Goal: Navigation & Orientation: Find specific page/section

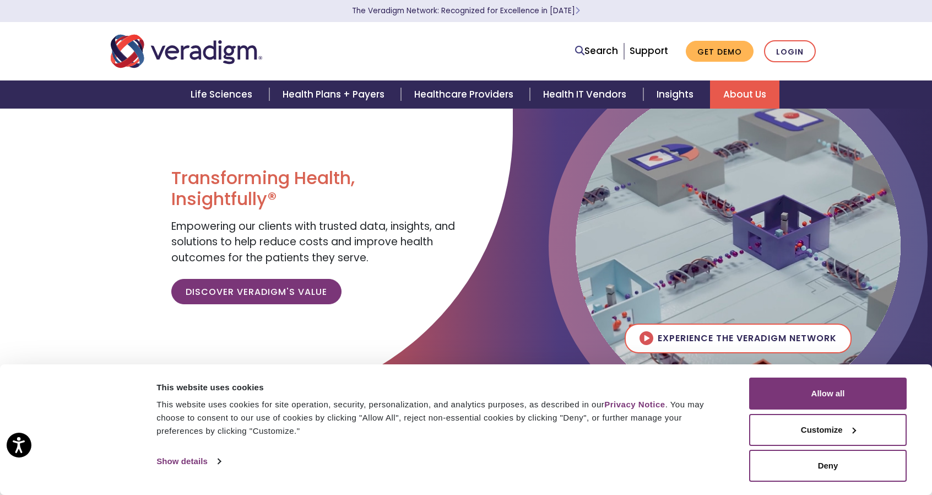
click at [731, 93] on link "About Us" at bounding box center [744, 94] width 69 height 28
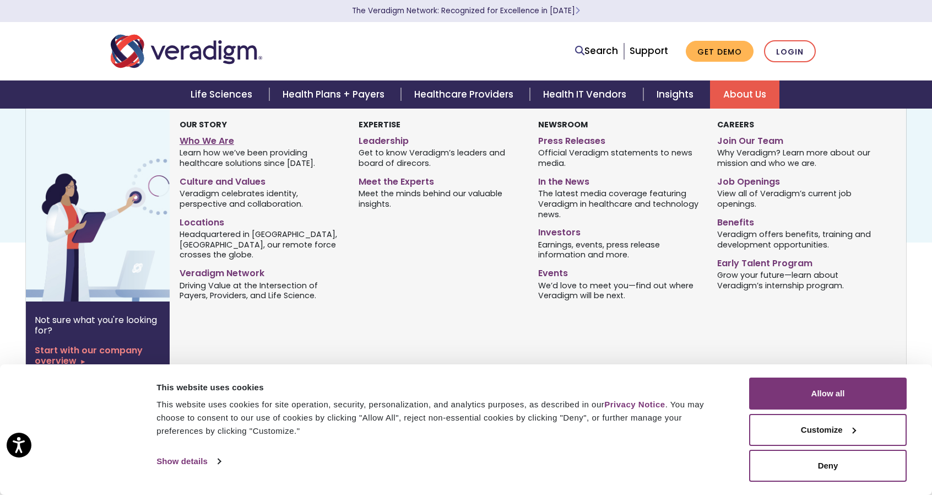
click at [241, 142] on link "Who We Are" at bounding box center [261, 139] width 163 height 16
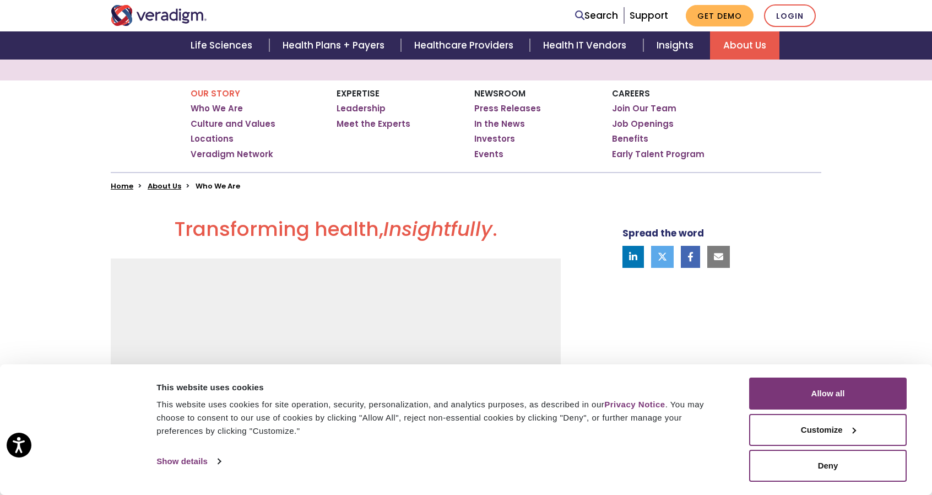
scroll to position [179, 0]
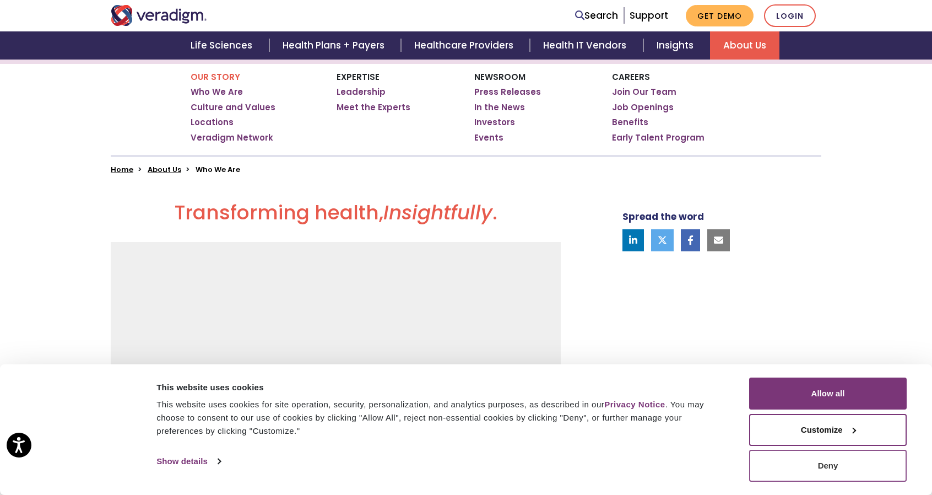
click at [789, 461] on button "Deny" at bounding box center [828, 466] width 158 height 32
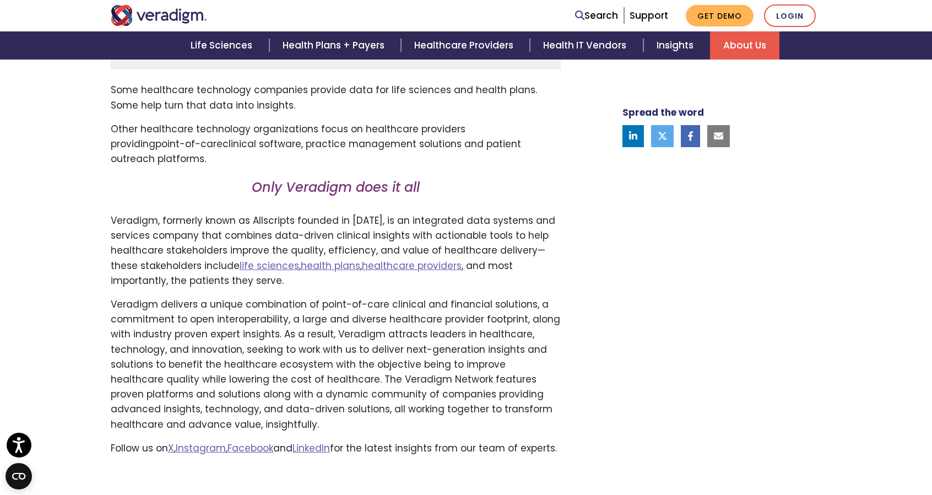
scroll to position [604, 0]
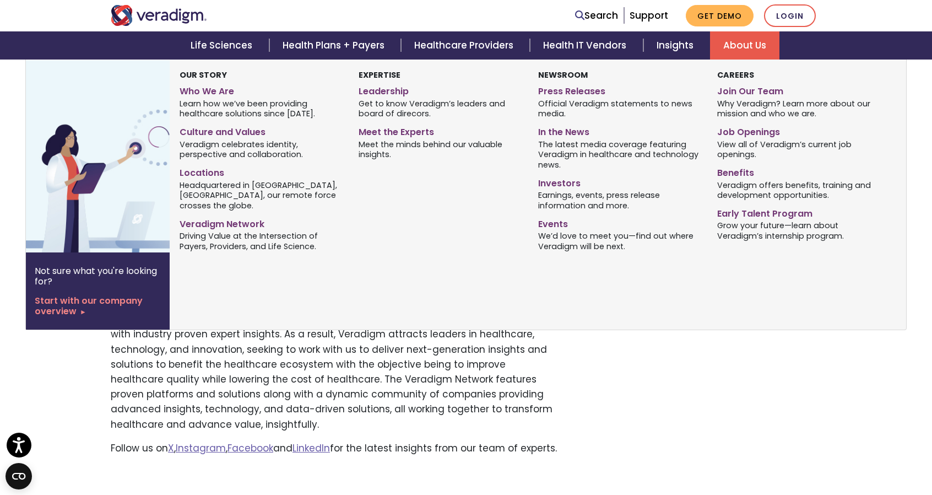
click at [748, 46] on link "About Us" at bounding box center [744, 45] width 69 height 28
